Goal: Information Seeking & Learning: Check status

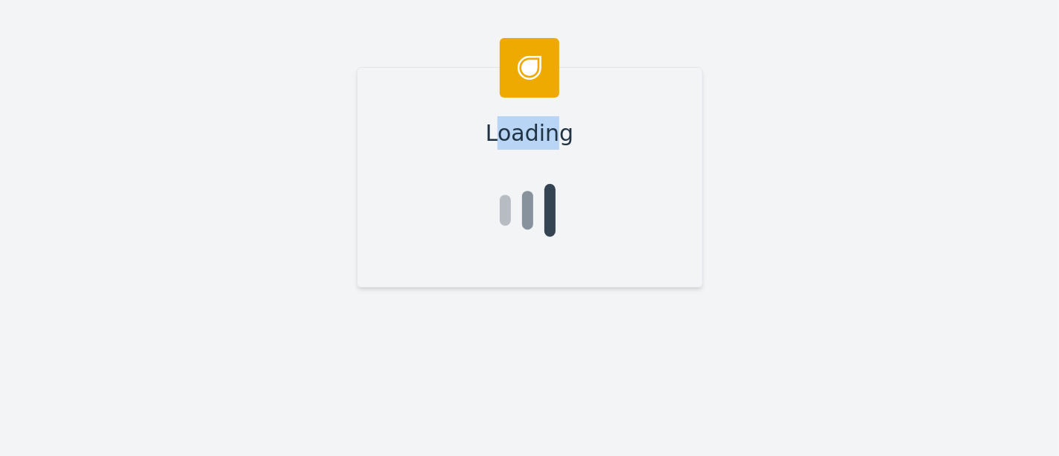
drag, startPoint x: 500, startPoint y: 132, endPoint x: 549, endPoint y: 128, distance: 49.3
click at [548, 128] on span "Loading" at bounding box center [529, 133] width 88 height 34
click at [817, 202] on div "Loading" at bounding box center [529, 228] width 1059 height 456
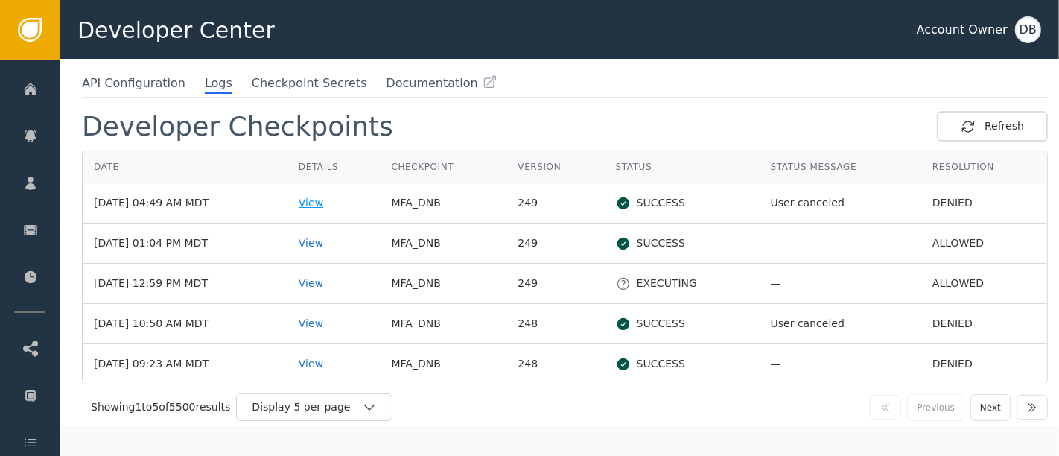
scroll to position [87, 0]
click at [323, 392] on div "Display 5 per page" at bounding box center [314, 406] width 156 height 28
click at [351, 398] on div "Display 5 per page" at bounding box center [307, 406] width 110 height 16
click at [362, 398] on div "Display 5 per page" at bounding box center [307, 406] width 110 height 16
click at [355, 398] on div "Display 5 per page" at bounding box center [307, 406] width 110 height 16
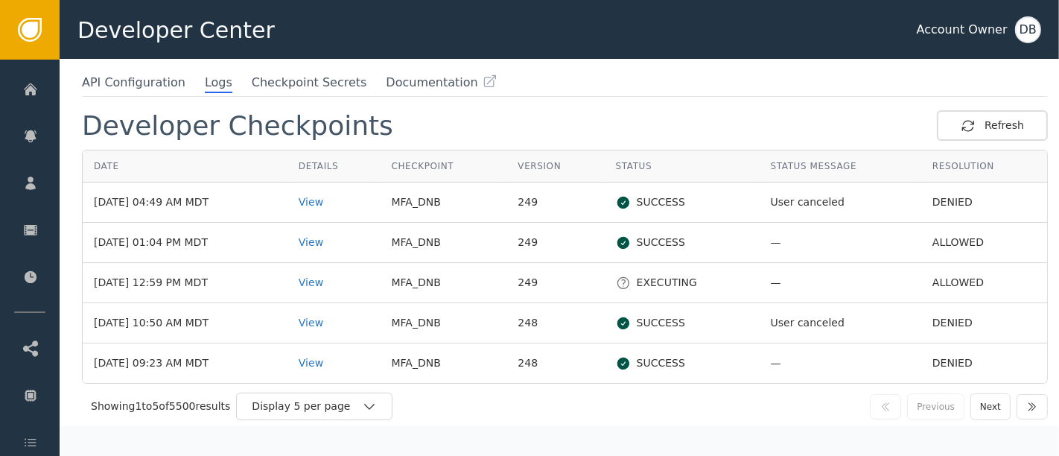
click at [321, 419] on div "Showing 1 to 5 of 5500 results Display 5 per page Previous Next" at bounding box center [565, 405] width 966 height 45
click at [329, 411] on div "Display 5 per page" at bounding box center [307, 406] width 110 height 16
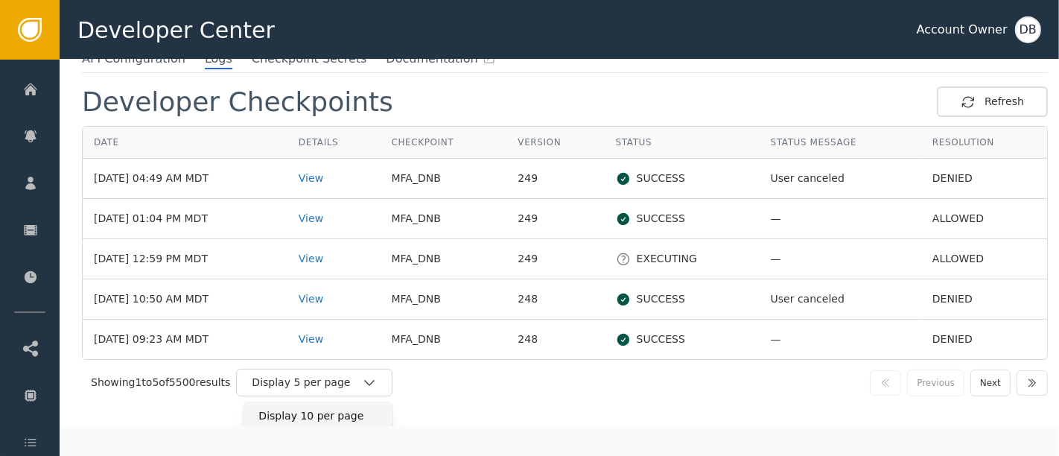
scroll to position [139, 0]
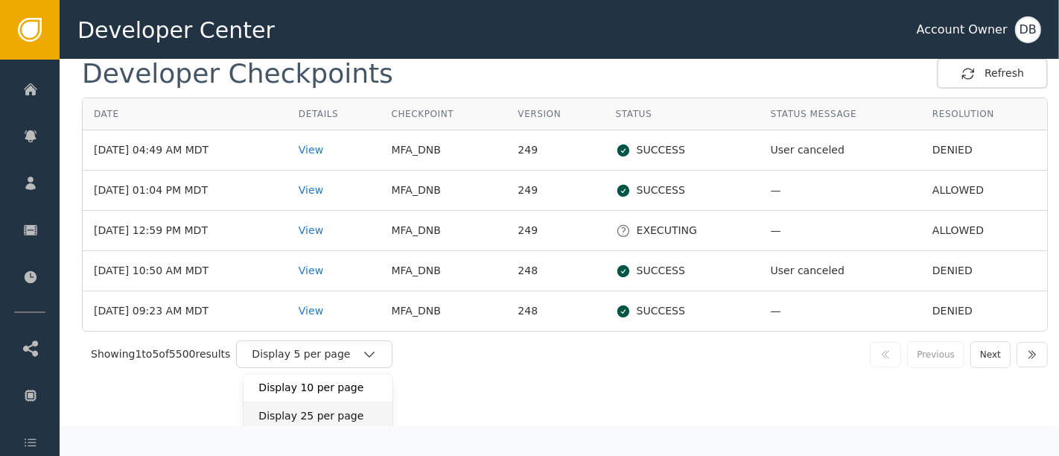
click at [348, 421] on div "Display 25 per page" at bounding box center [317, 415] width 149 height 28
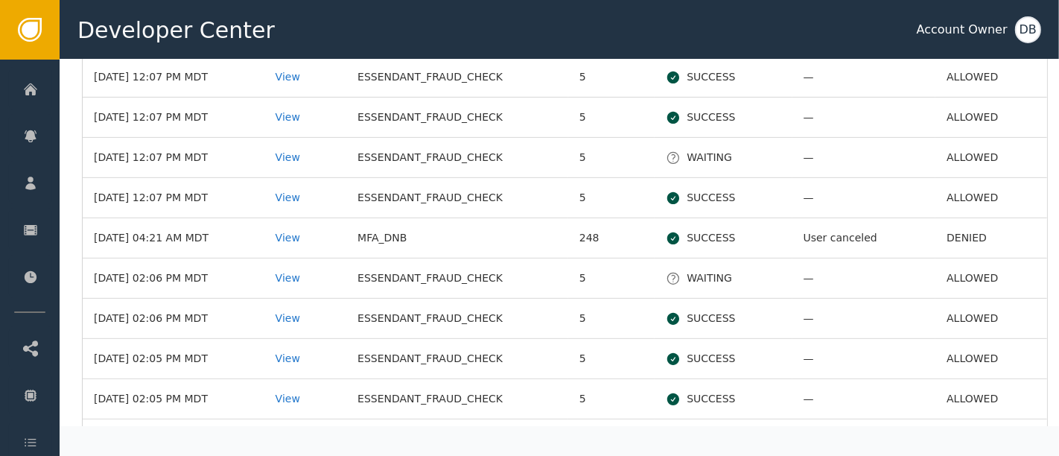
scroll to position [248, 0]
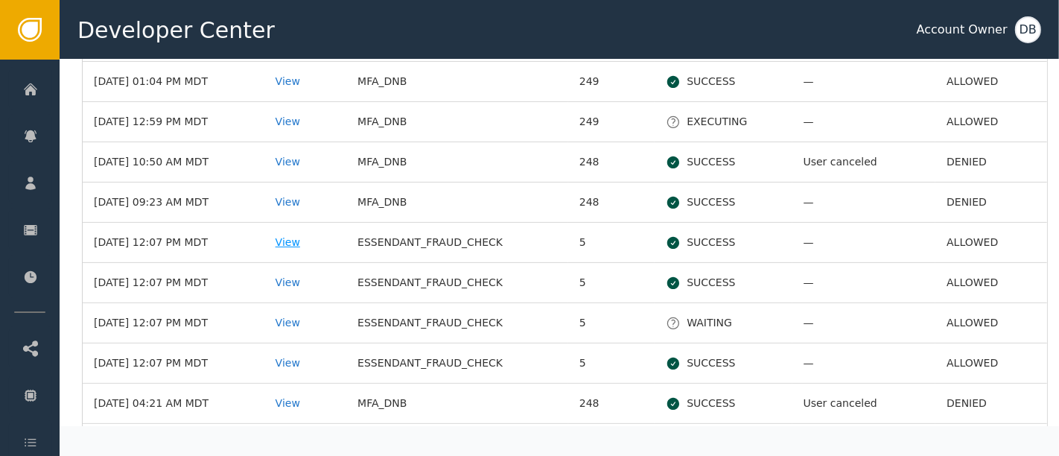
click at [332, 236] on div "View" at bounding box center [305, 243] width 60 height 16
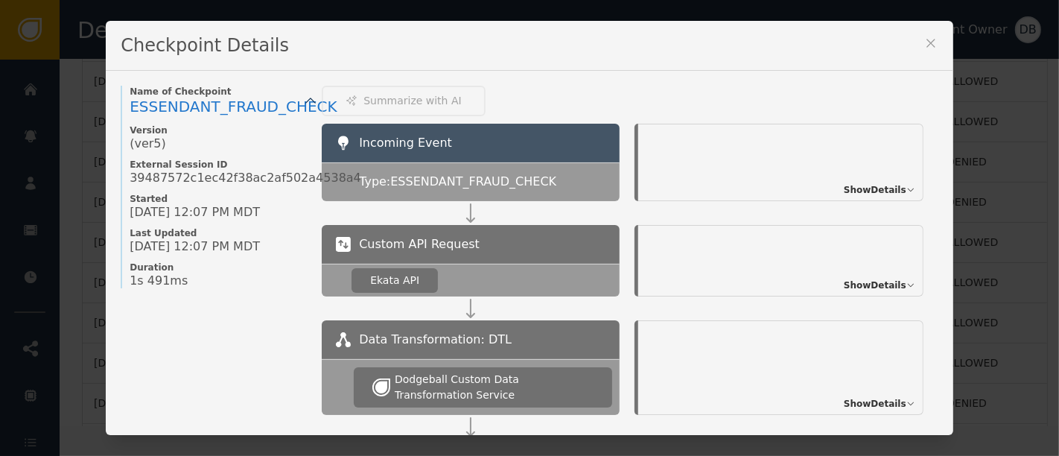
click at [913, 41] on div "Checkpoint Details" at bounding box center [529, 46] width 847 height 50
click at [925, 45] on icon at bounding box center [930, 43] width 15 height 15
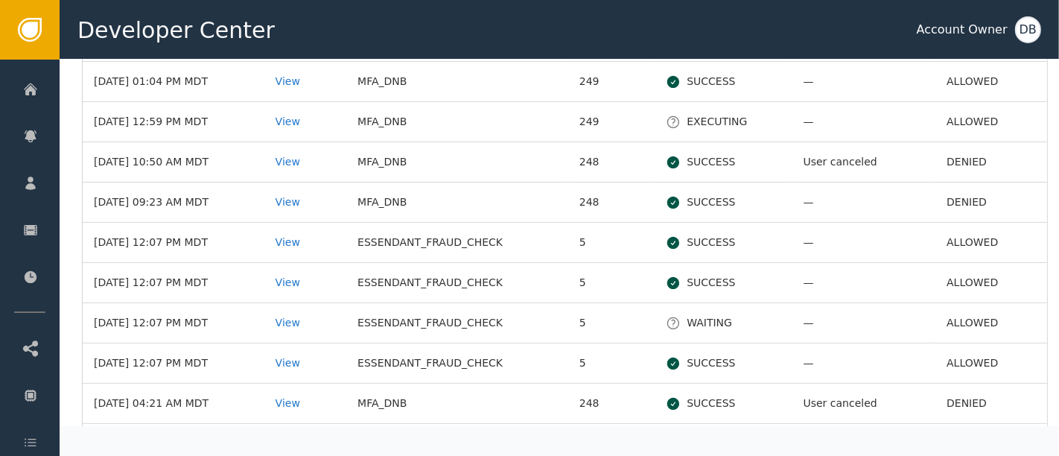
drag, startPoint x: 425, startPoint y: 289, endPoint x: 417, endPoint y: 279, distance: 12.7
click at [424, 288] on td "ESSENDANT_FRAUD_CHECK" at bounding box center [457, 283] width 222 height 40
click at [374, 275] on td "ESSENDANT_FRAUD_CHECK" at bounding box center [457, 283] width 222 height 40
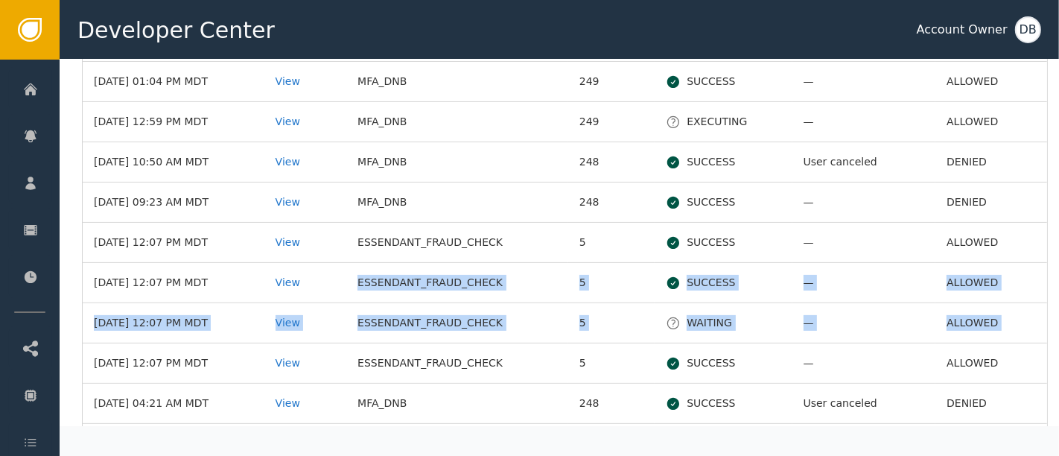
drag, startPoint x: 374, startPoint y: 275, endPoint x: 983, endPoint y: 306, distance: 609.0
click at [1004, 325] on td "ALLOWED" at bounding box center [991, 323] width 112 height 40
drag, startPoint x: 994, startPoint y: 318, endPoint x: 996, endPoint y: 247, distance: 70.8
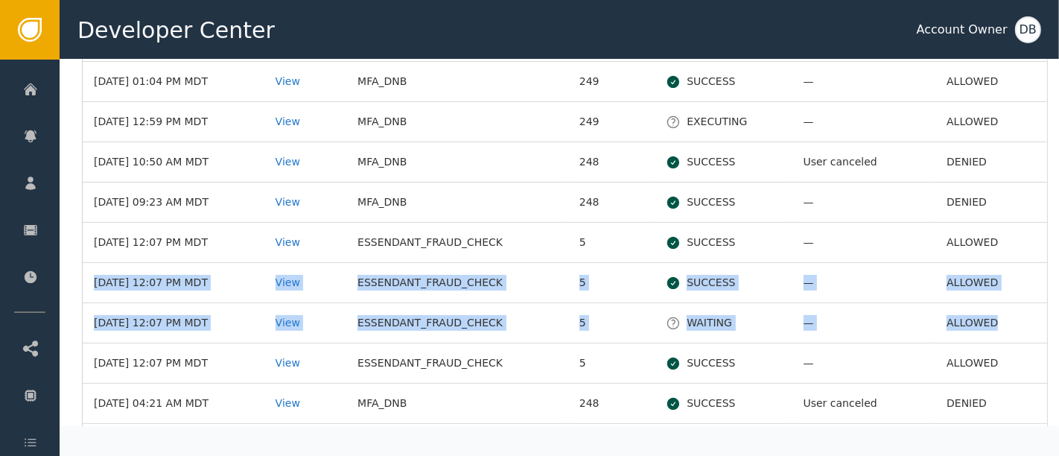
click at [1012, 309] on td "ALLOWED" at bounding box center [991, 323] width 112 height 40
drag, startPoint x: 998, startPoint y: 323, endPoint x: 993, endPoint y: 254, distance: 69.4
click at [995, 320] on td "ALLOWED" at bounding box center [991, 323] width 112 height 40
drag, startPoint x: 995, startPoint y: 320, endPoint x: 994, endPoint y: 256, distance: 64.0
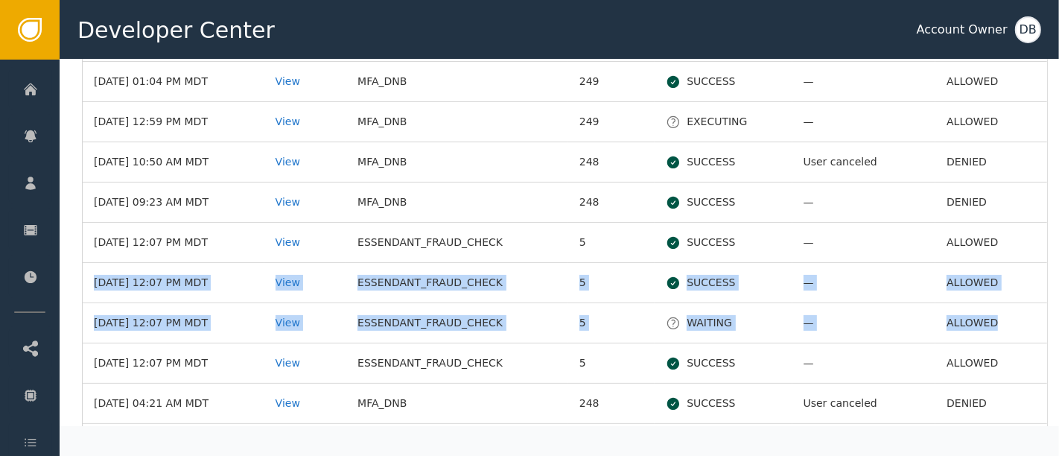
click at [994, 271] on td "ALLOWED" at bounding box center [991, 283] width 112 height 40
drag, startPoint x: 995, startPoint y: 258, endPoint x: 996, endPoint y: 325, distance: 67.0
click at [996, 313] on td "ALLOWED" at bounding box center [991, 323] width 112 height 40
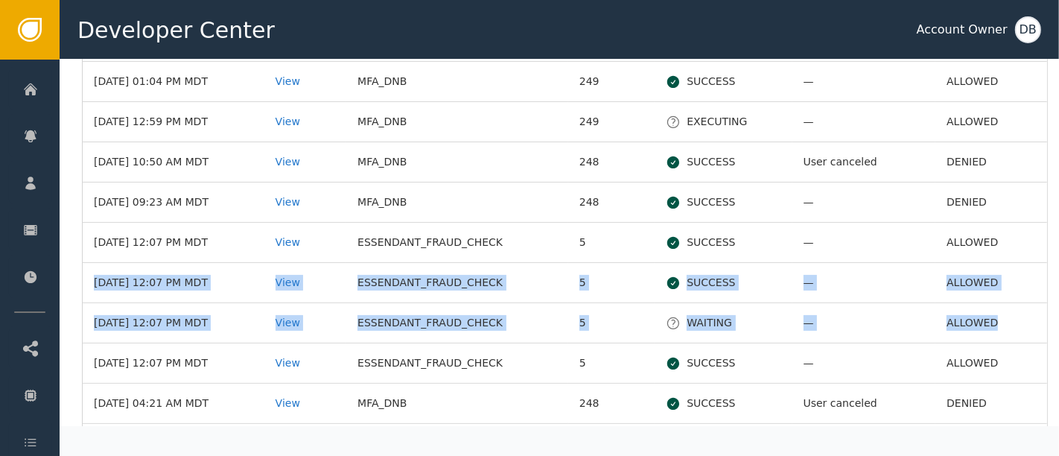
drag, startPoint x: 1003, startPoint y: 316, endPoint x: 1004, endPoint y: 252, distance: 64.8
click at [1000, 269] on td "ALLOWED" at bounding box center [991, 283] width 112 height 40
drag, startPoint x: 1000, startPoint y: 256, endPoint x: 999, endPoint y: 331, distance: 74.4
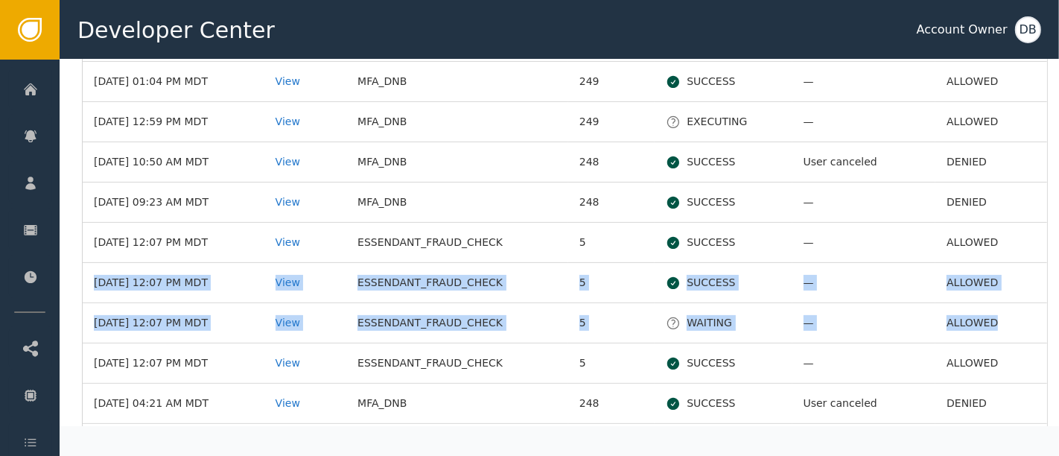
click at [999, 331] on td "ALLOWED" at bounding box center [991, 323] width 112 height 40
drag, startPoint x: 1005, startPoint y: 335, endPoint x: 996, endPoint y: 252, distance: 83.9
click at [996, 263] on td "ALLOWED" at bounding box center [991, 283] width 112 height 40
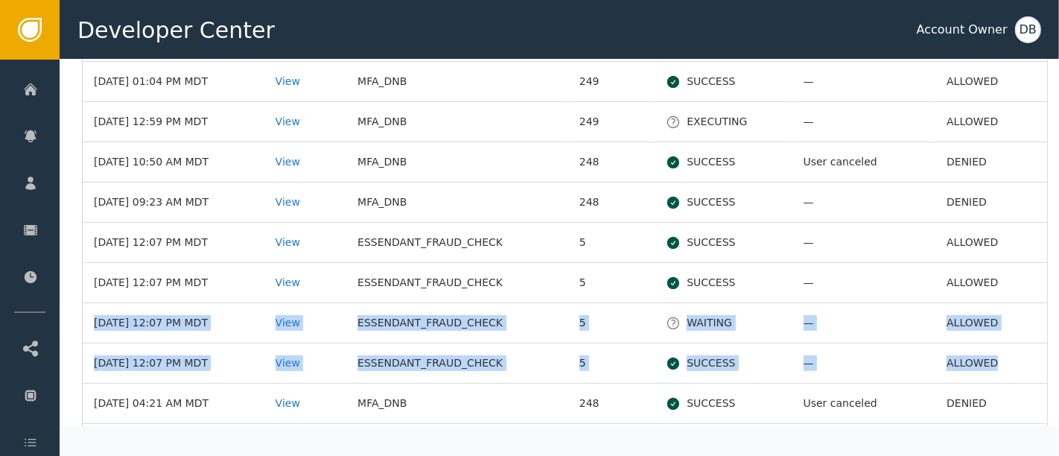
drag, startPoint x: 996, startPoint y: 262, endPoint x: 1005, endPoint y: 341, distance: 79.4
click at [996, 271] on td "ALLOWED" at bounding box center [991, 283] width 112 height 40
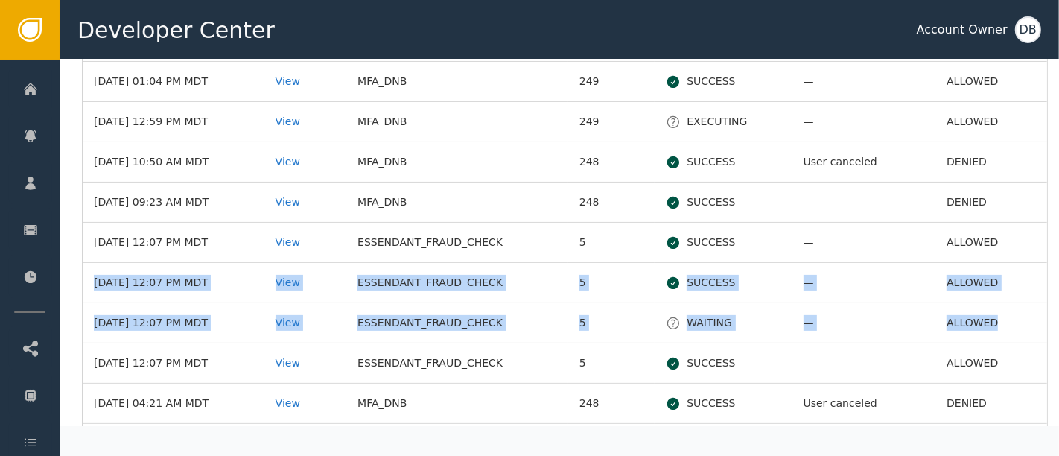
drag, startPoint x: 996, startPoint y: 250, endPoint x: 996, endPoint y: 307, distance: 57.3
click at [1008, 329] on td "ALLOWED" at bounding box center [991, 323] width 112 height 40
drag, startPoint x: 1008, startPoint y: 329, endPoint x: 1006, endPoint y: 240, distance: 88.6
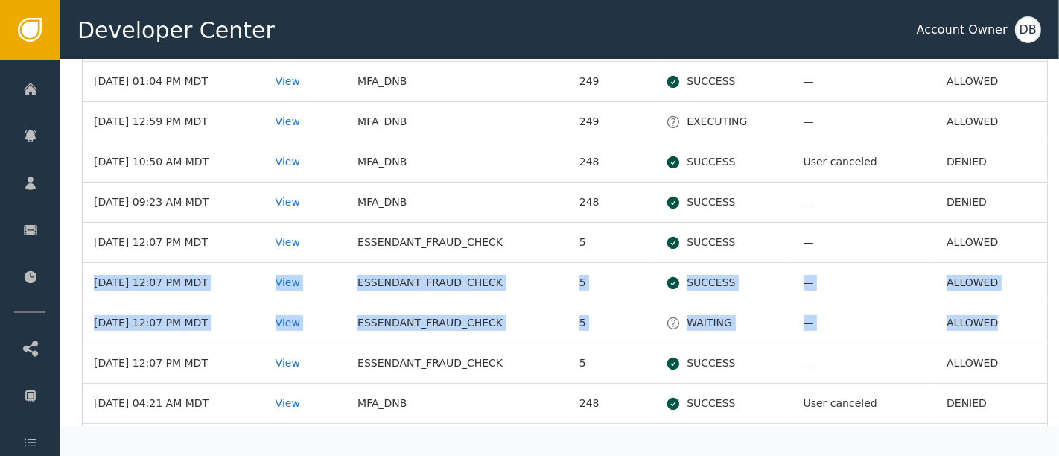
click at [999, 269] on td "ALLOWED" at bounding box center [991, 283] width 112 height 40
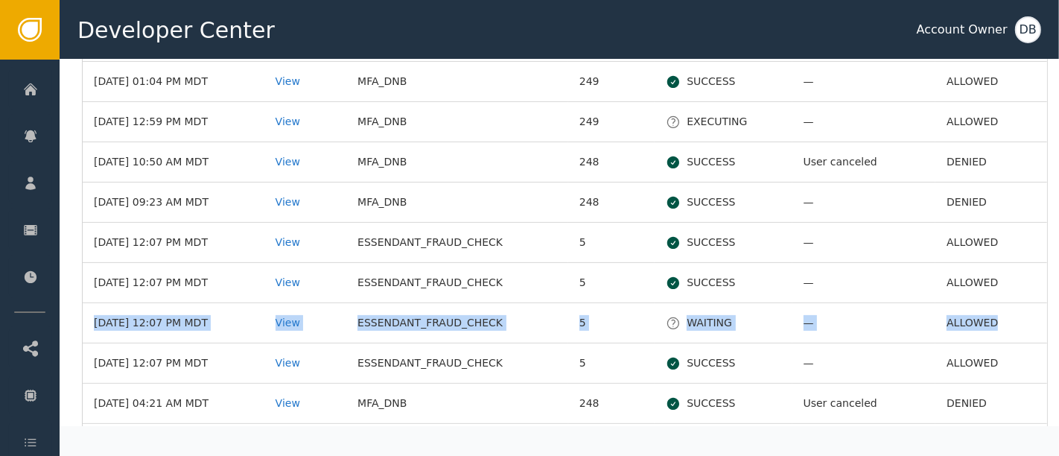
drag, startPoint x: 999, startPoint y: 267, endPoint x: 999, endPoint y: 305, distance: 38.7
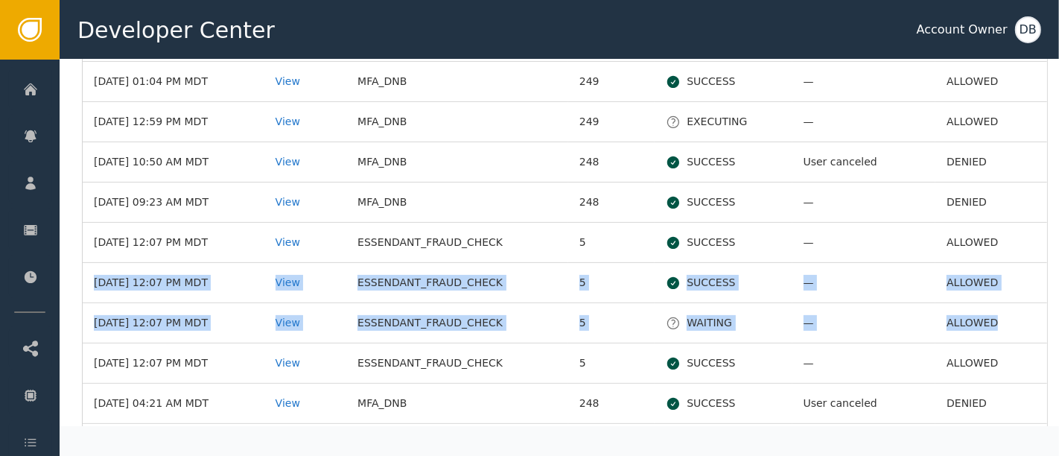
drag, startPoint x: 997, startPoint y: 270, endPoint x: 998, endPoint y: 326, distance: 55.8
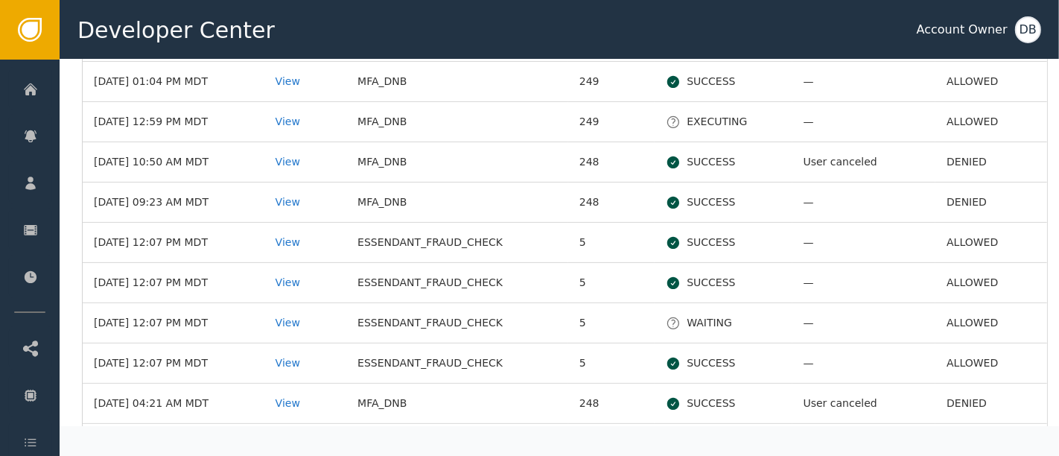
click at [135, 237] on td "Oct 09, 2025, 12:07 PM MDT" at bounding box center [174, 243] width 182 height 40
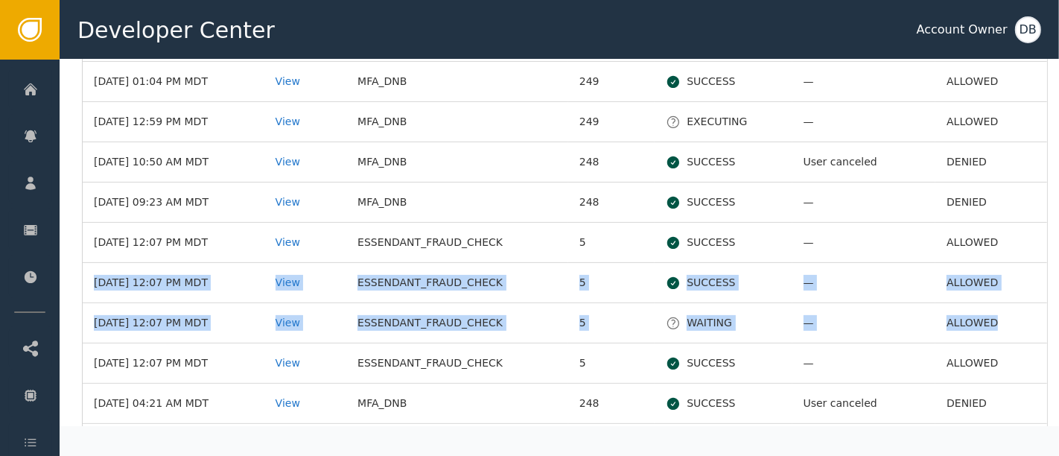
drag, startPoint x: 85, startPoint y: 269, endPoint x: 1020, endPoint y: 326, distance: 936.8
click at [991, 325] on td "ALLOWED" at bounding box center [991, 323] width 112 height 40
drag, startPoint x: 991, startPoint y: 275, endPoint x: 995, endPoint y: 247, distance: 28.6
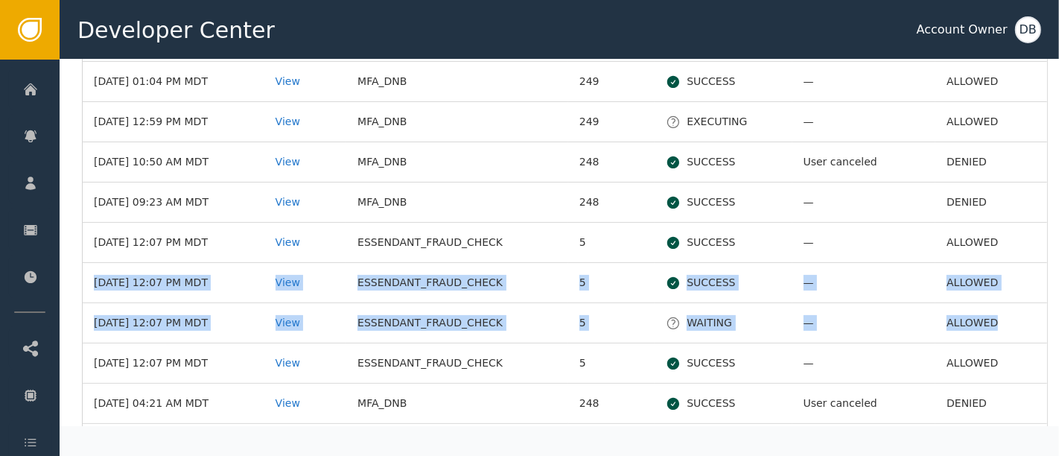
click at [998, 269] on td "ALLOWED" at bounding box center [991, 283] width 112 height 40
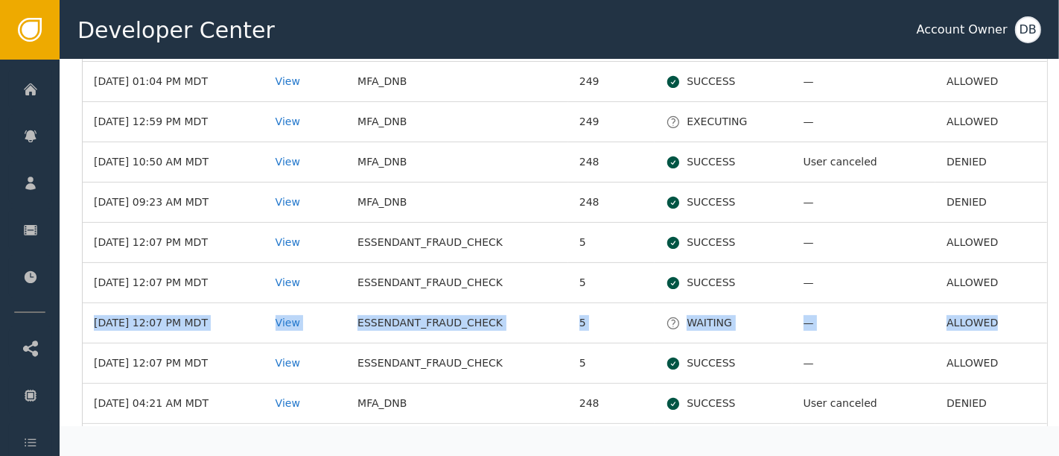
drag, startPoint x: 998, startPoint y: 267, endPoint x: 999, endPoint y: 325, distance: 58.1
click at [991, 267] on td "ALLOWED" at bounding box center [991, 283] width 112 height 40
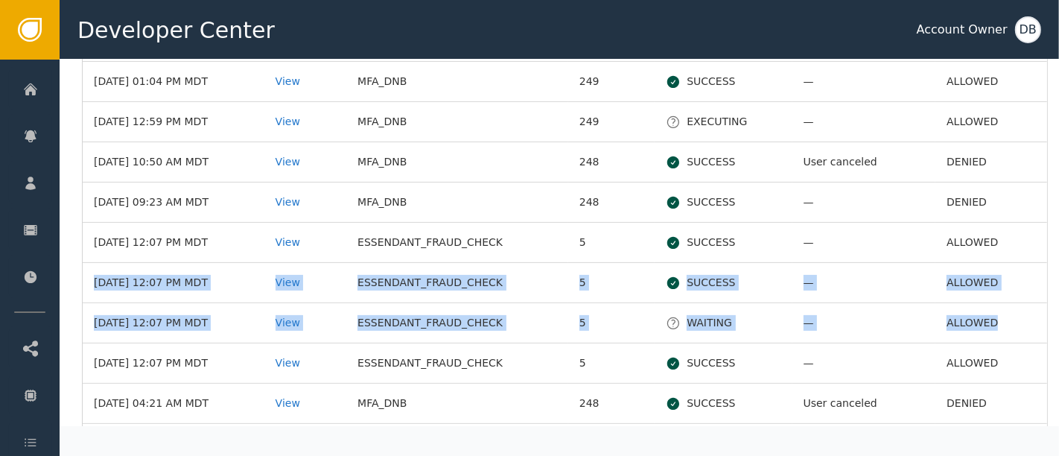
drag, startPoint x: 989, startPoint y: 259, endPoint x: 995, endPoint y: 319, distance: 59.8
click at [995, 319] on td "ALLOWED" at bounding box center [991, 323] width 112 height 40
drag, startPoint x: 999, startPoint y: 336, endPoint x: 998, endPoint y: 246, distance: 90.8
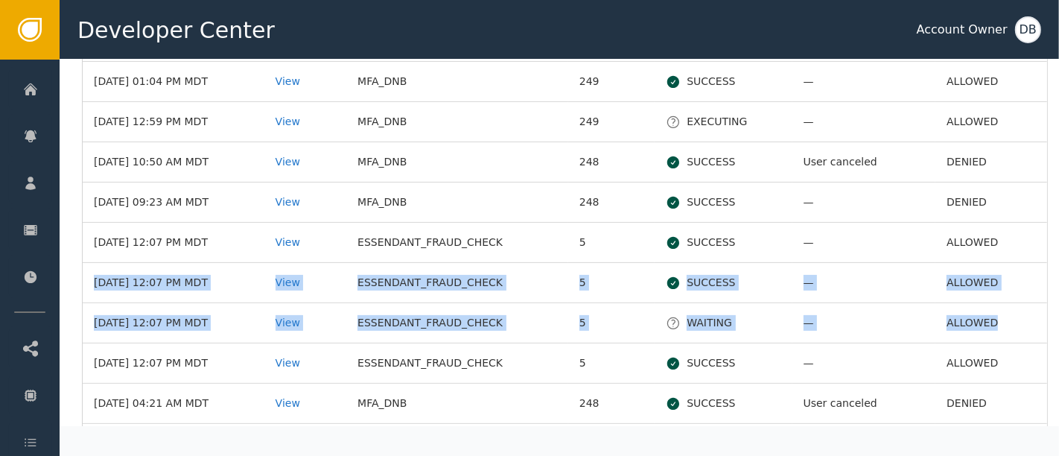
click at [994, 263] on td "ALLOWED" at bounding box center [991, 283] width 112 height 40
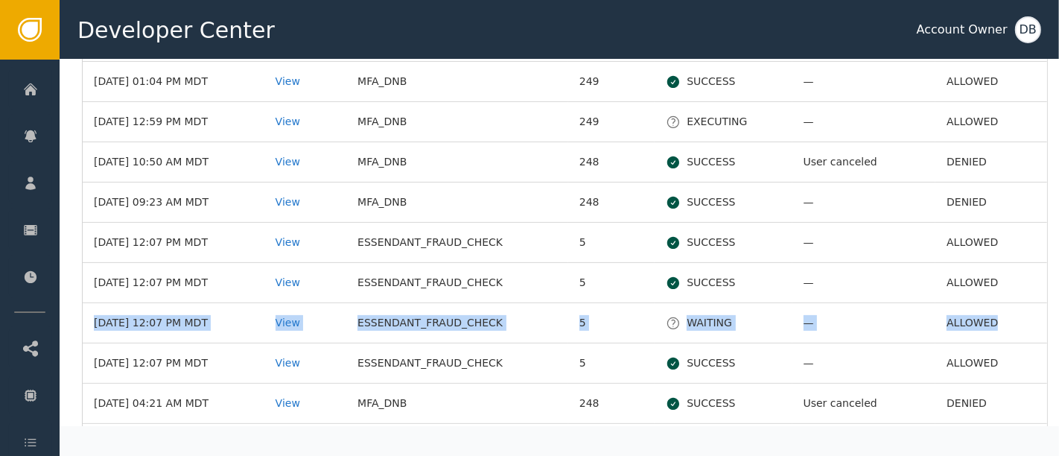
drag, startPoint x: 993, startPoint y: 260, endPoint x: 993, endPoint y: 333, distance: 73.0
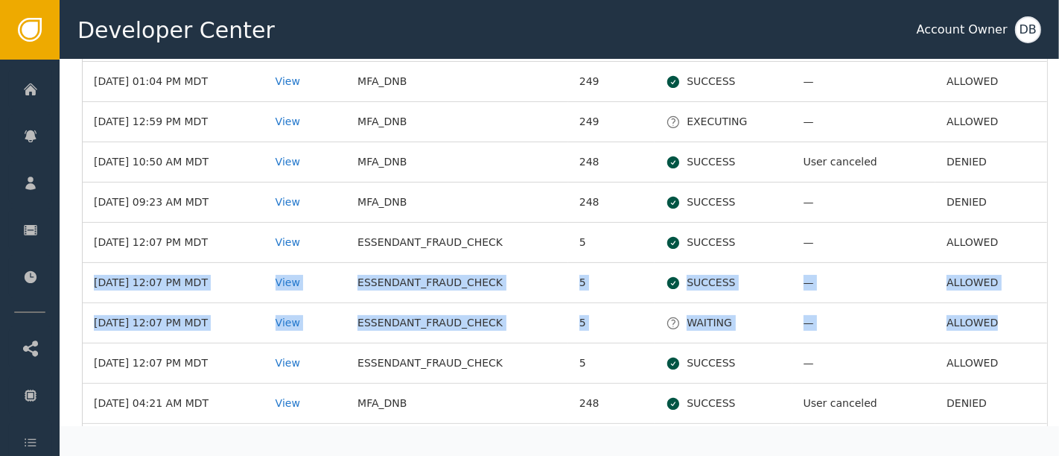
drag, startPoint x: 986, startPoint y: 251, endPoint x: 993, endPoint y: 311, distance: 60.7
click at [995, 322] on td "ALLOWED" at bounding box center [991, 323] width 112 height 40
drag, startPoint x: 995, startPoint y: 336, endPoint x: 989, endPoint y: 255, distance: 82.2
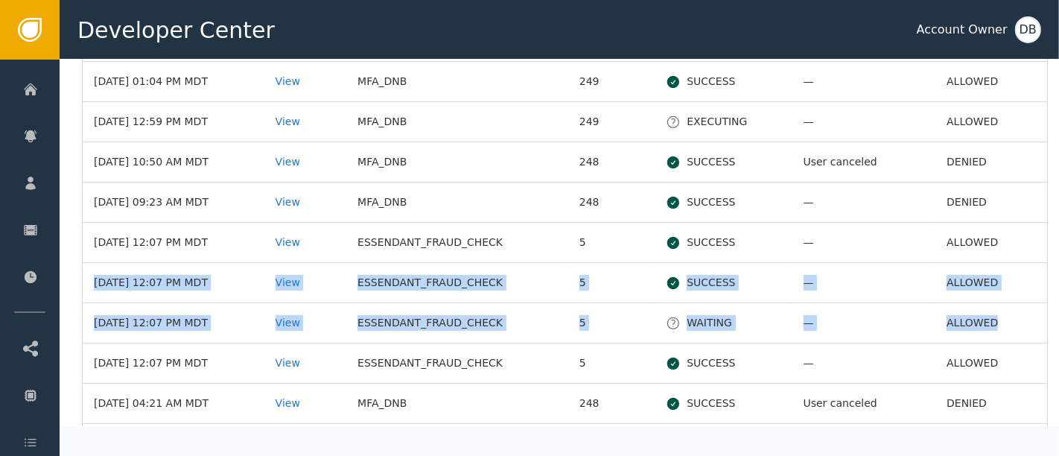
click at [988, 269] on td "ALLOWED" at bounding box center [991, 283] width 112 height 40
drag, startPoint x: 988, startPoint y: 259, endPoint x: 991, endPoint y: 325, distance: 65.6
click at [991, 325] on td "ALLOWED" at bounding box center [991, 323] width 112 height 40
drag, startPoint x: 993, startPoint y: 332, endPoint x: 986, endPoint y: 243, distance: 89.6
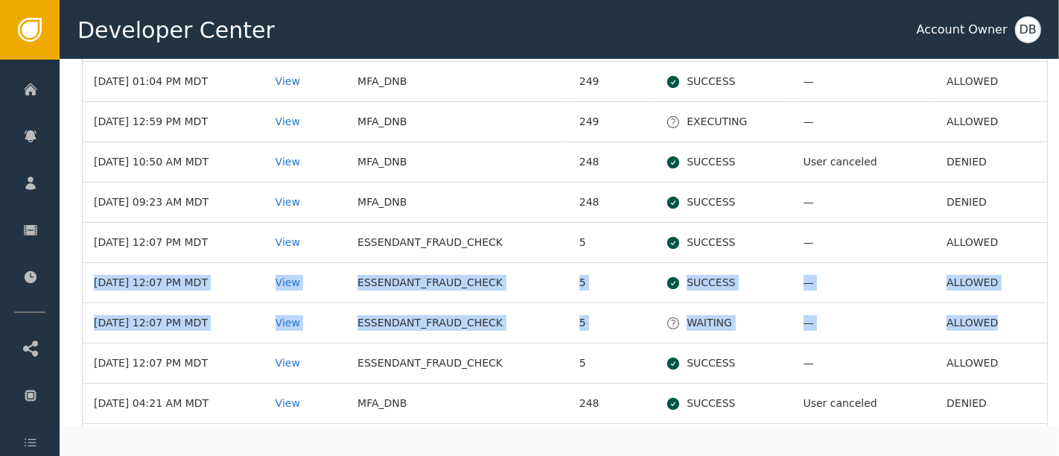
click at [984, 254] on td "ALLOWED" at bounding box center [991, 243] width 112 height 40
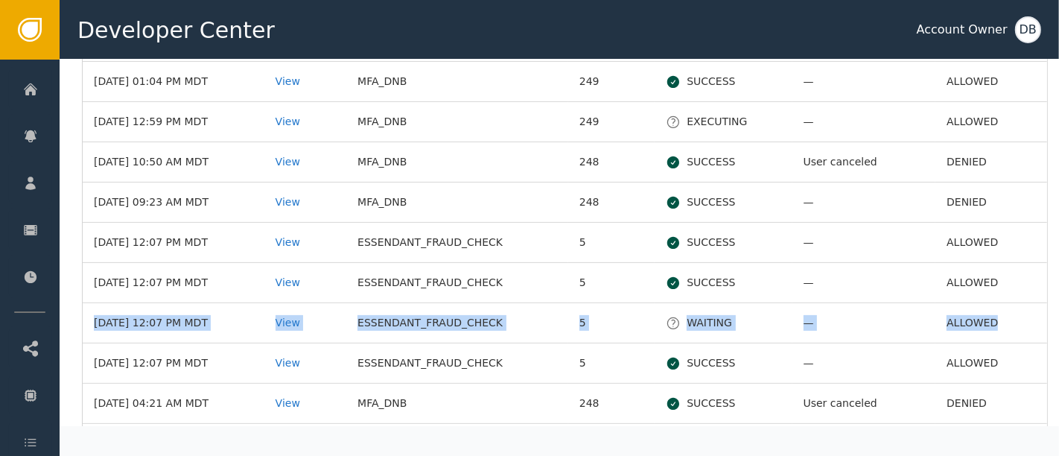
drag, startPoint x: 1000, startPoint y: 262, endPoint x: 1000, endPoint y: 330, distance: 67.7
click at [993, 272] on td "ALLOWED" at bounding box center [991, 283] width 112 height 40
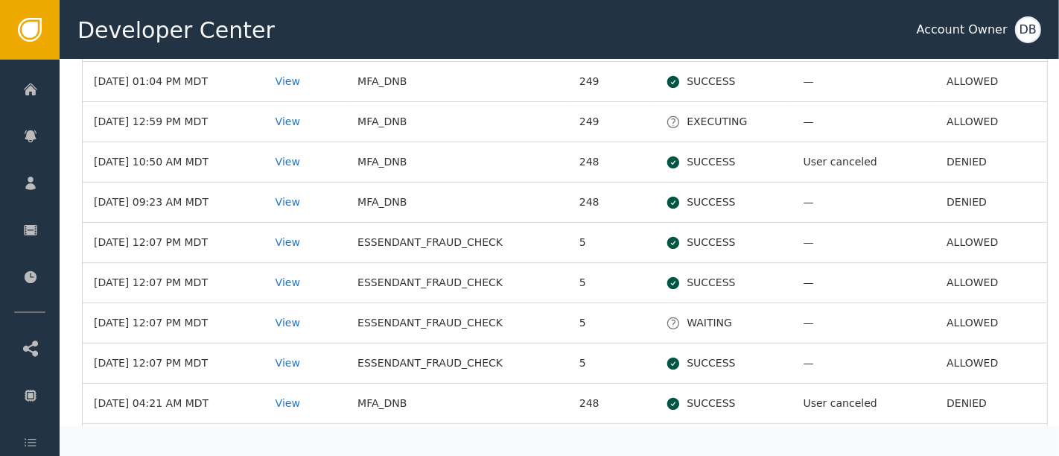
click at [993, 258] on td "ALLOWED" at bounding box center [991, 243] width 112 height 40
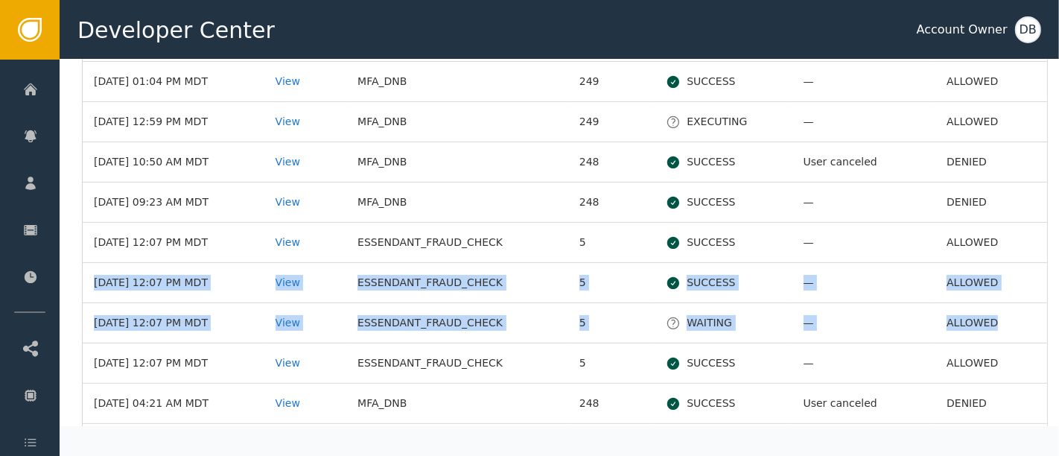
drag, startPoint x: 993, startPoint y: 252, endPoint x: 998, endPoint y: 319, distance: 67.1
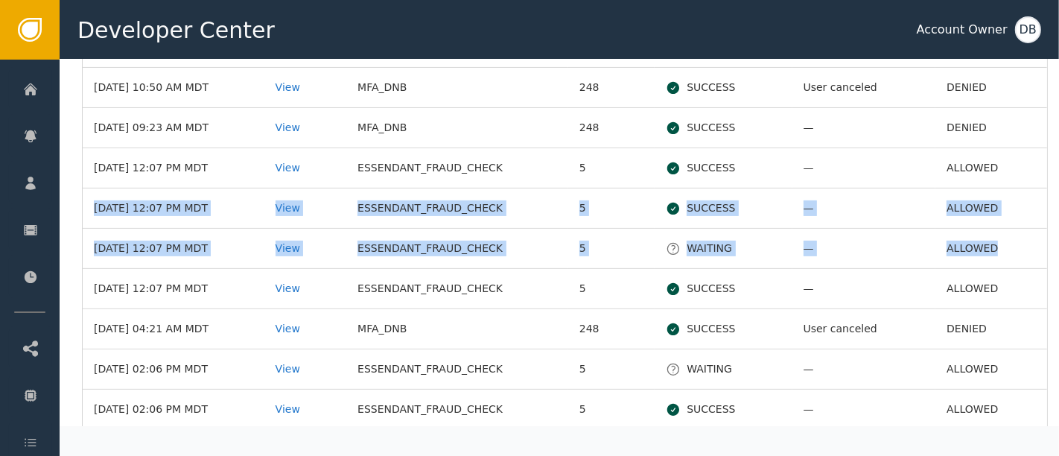
scroll to position [320, 0]
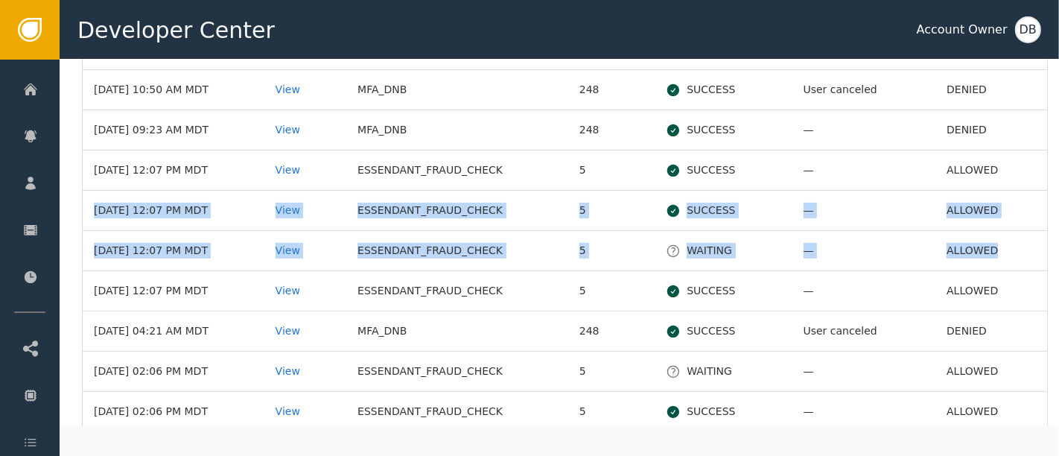
click at [991, 242] on td "ALLOWED" at bounding box center [991, 251] width 112 height 40
drag, startPoint x: 993, startPoint y: 260, endPoint x: 995, endPoint y: 185, distance: 74.5
click at [995, 185] on tbody "Oct 15, 2025, 04:49 AM MDT View MFA_DNB 249 SUCCESS User canceled DENIED Oct 14…" at bounding box center [565, 451] width 964 height 1004
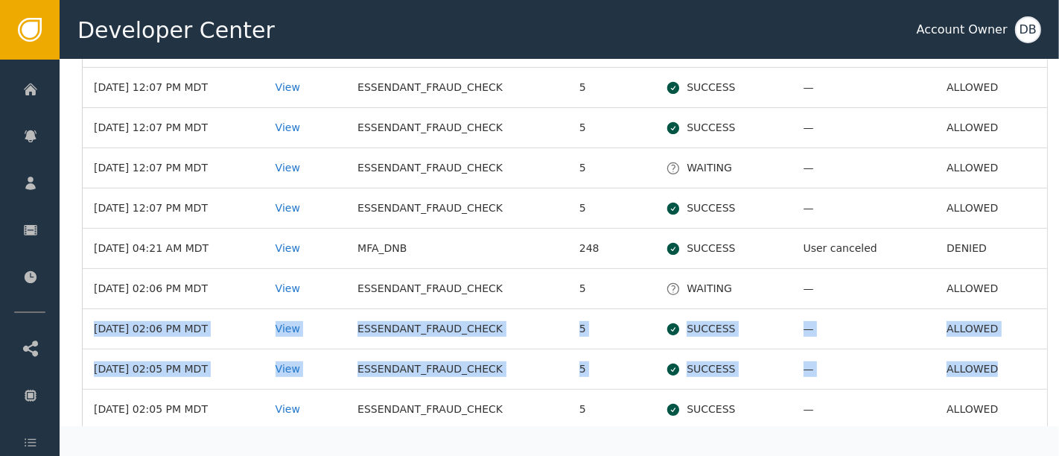
scroll to position [485, 0]
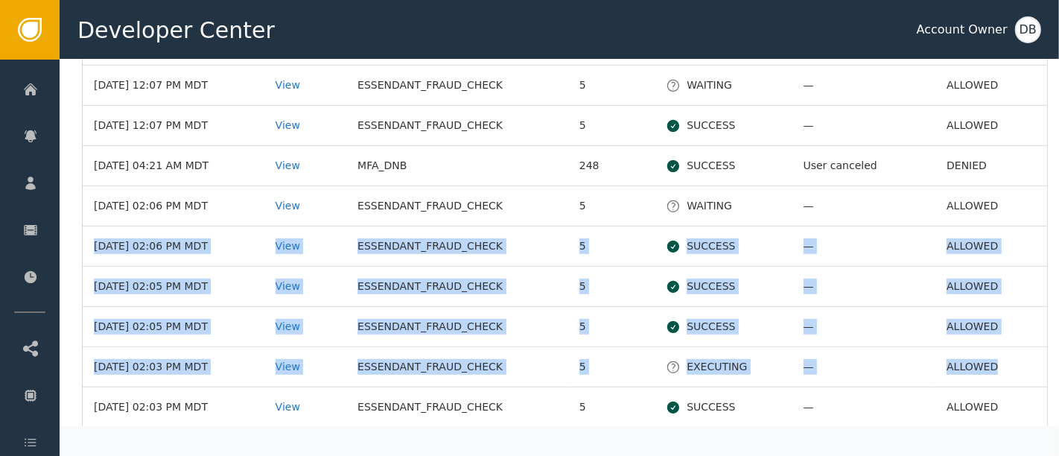
drag, startPoint x: 998, startPoint y: 304, endPoint x: 1014, endPoint y: 356, distance: 53.9
click at [1014, 356] on tbody "Oct 15, 2025, 04:49 AM MDT View MFA_DNB 249 SUCCESS User canceled DENIED Oct 14…" at bounding box center [565, 286] width 964 height 1004
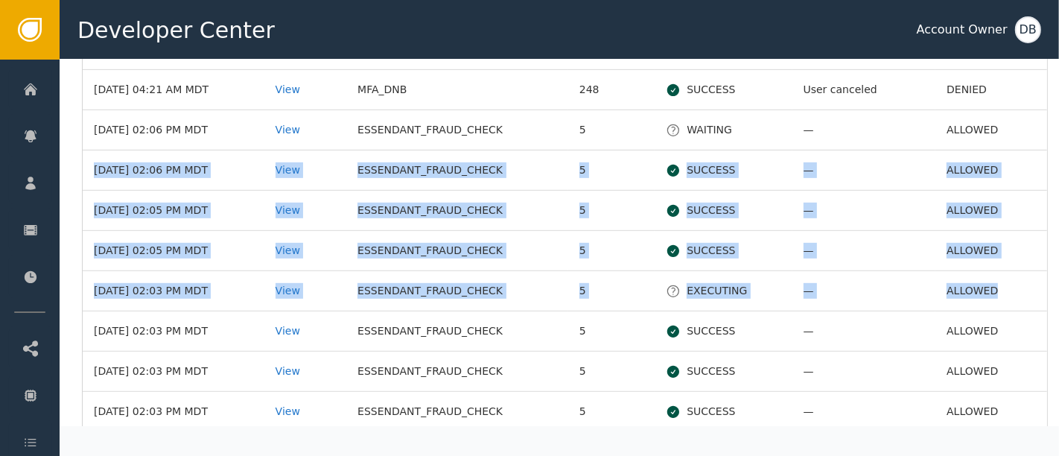
scroll to position [578, 0]
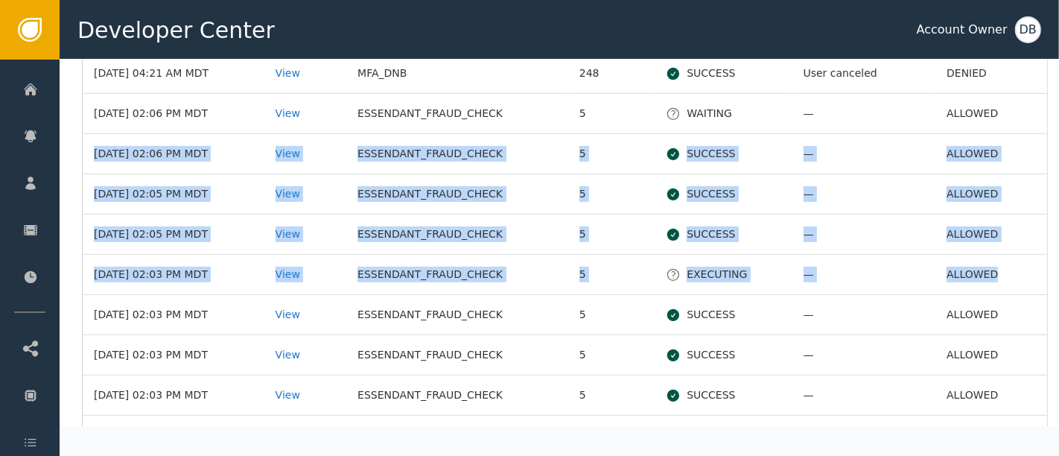
click at [197, 215] on td "Oct 07, 2025, 02:05 PM MDT" at bounding box center [174, 234] width 182 height 40
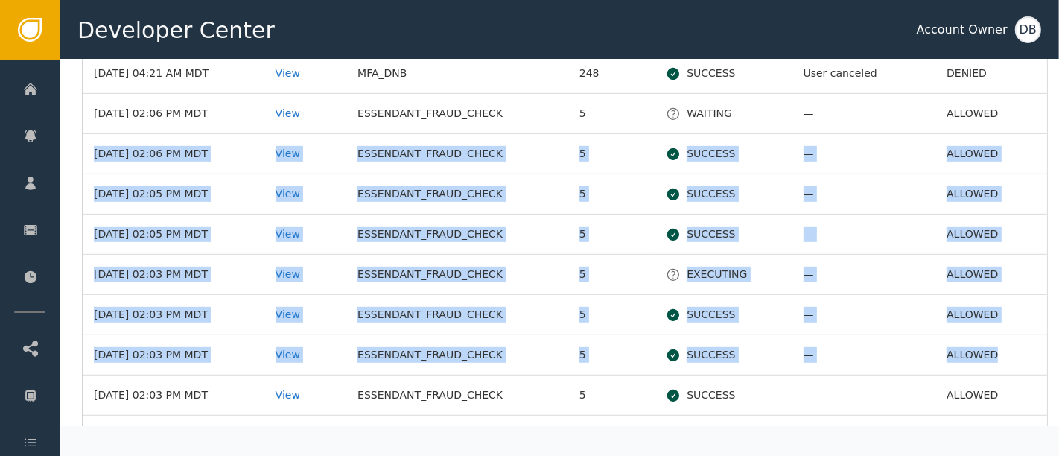
drag, startPoint x: 95, startPoint y: 143, endPoint x: 1010, endPoint y: 339, distance: 935.8
click at [1010, 339] on tbody "Oct 15, 2025, 04:49 AM MDT View MFA_DNB 249 SUCCESS User canceled DENIED Oct 14…" at bounding box center [565, 194] width 964 height 1004
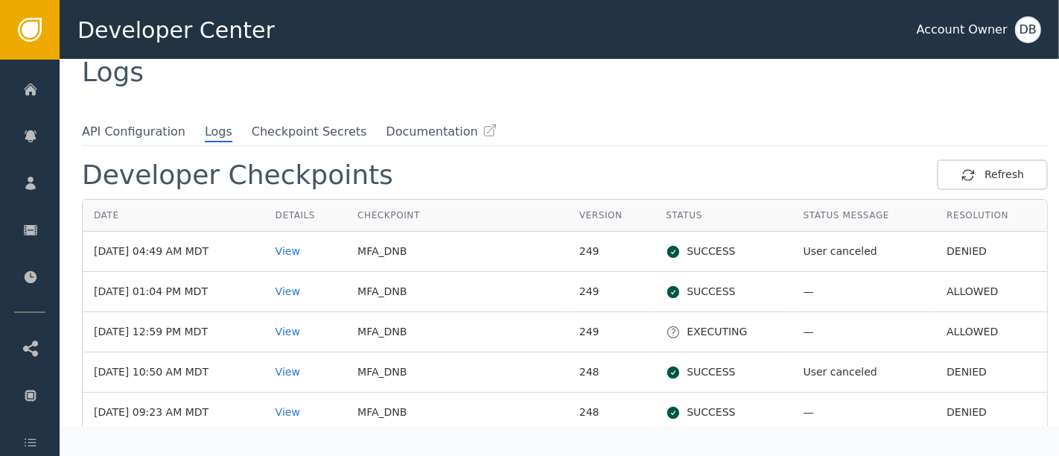
scroll to position [572, 0]
